Goal: Task Accomplishment & Management: Manage account settings

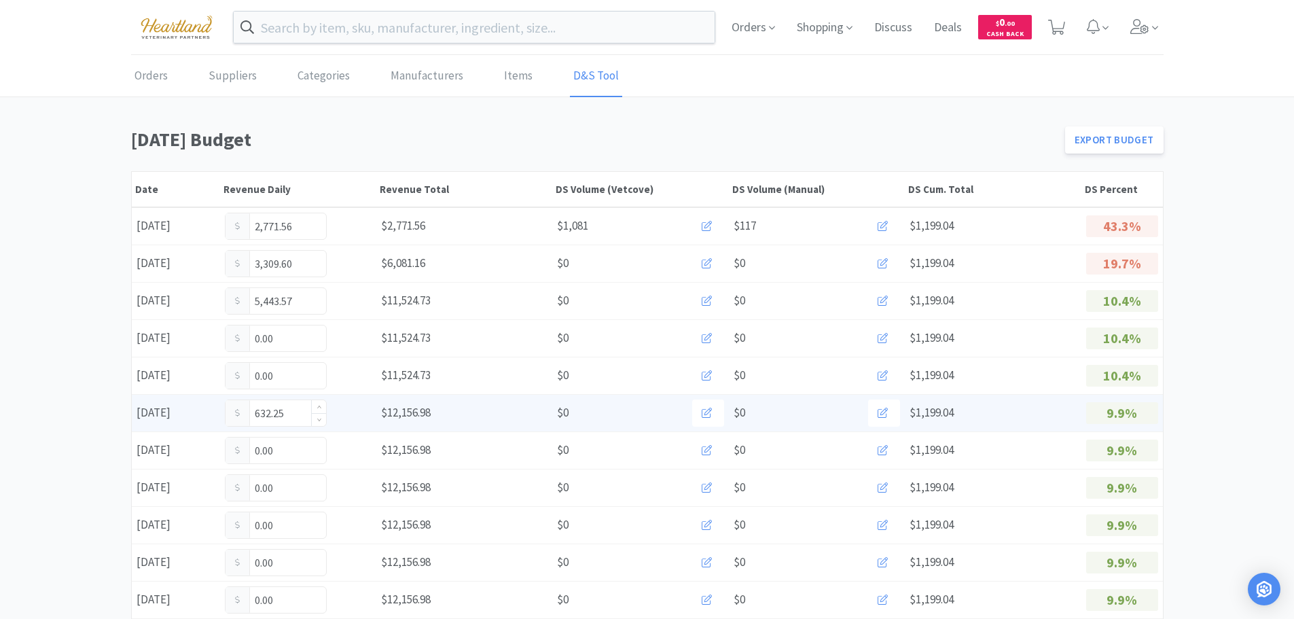
click at [300, 412] on input "632.25" at bounding box center [276, 413] width 101 height 26
type input "6"
type input "932.00"
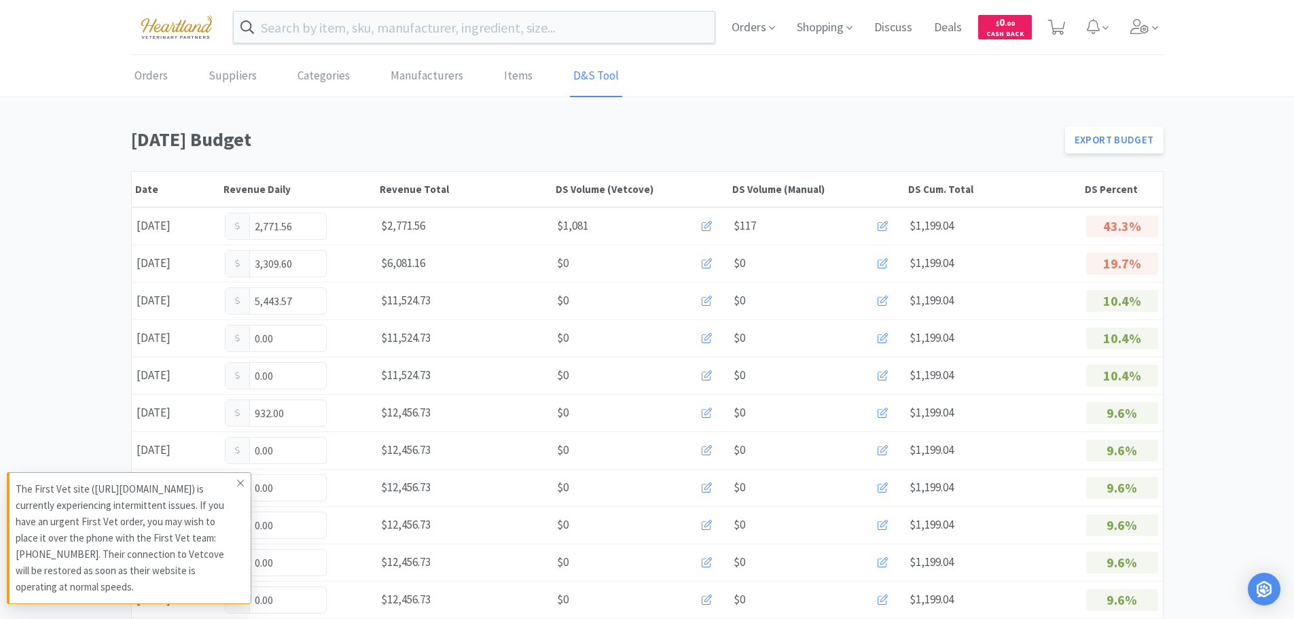
click at [241, 478] on icon at bounding box center [240, 483] width 8 height 11
